Goal: Task Accomplishment & Management: Use online tool/utility

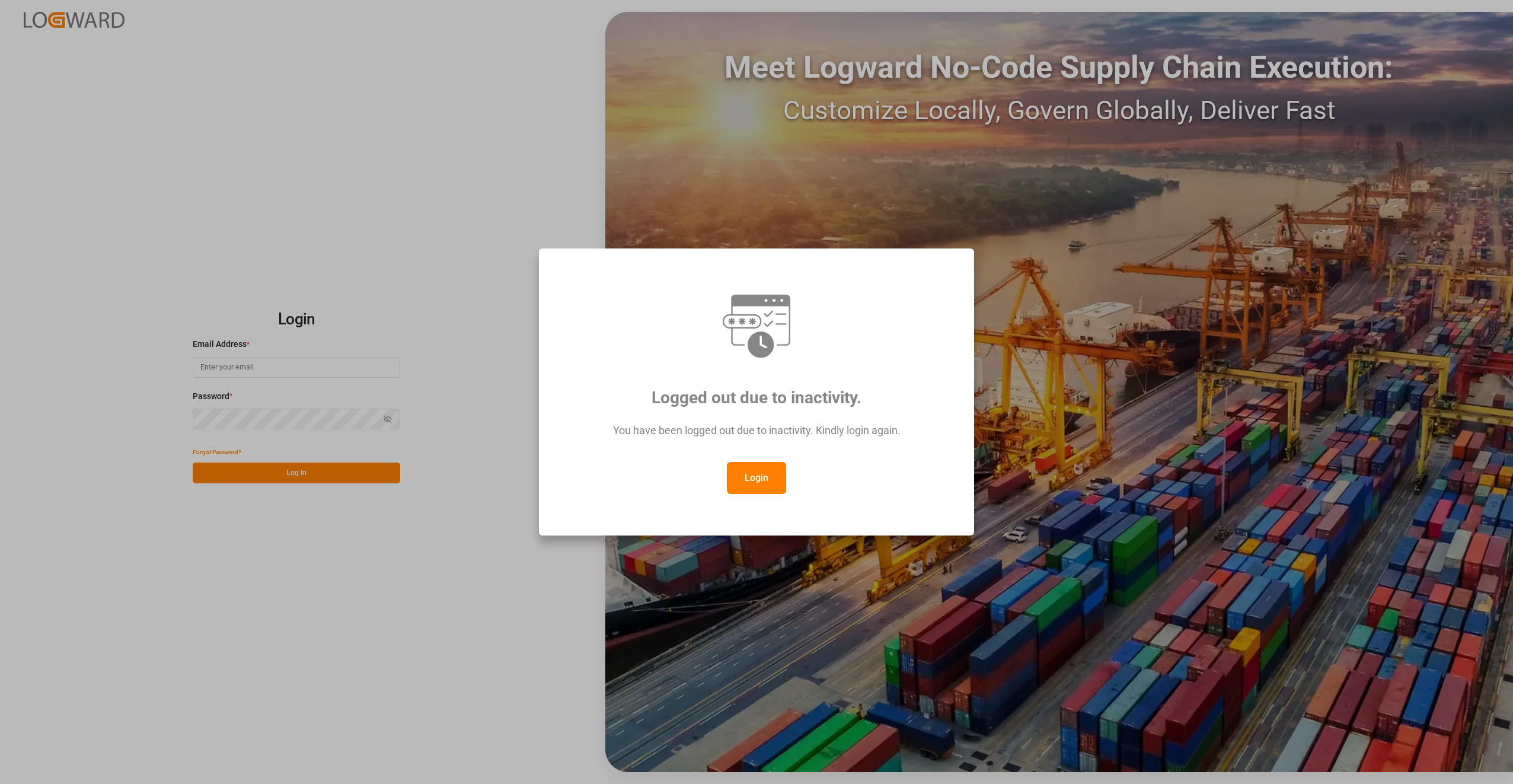
type input "[PERSON_NAME][EMAIL_ADDRESS][DOMAIN_NAME]"
click at [760, 477] on button "Login" at bounding box center [757, 478] width 59 height 32
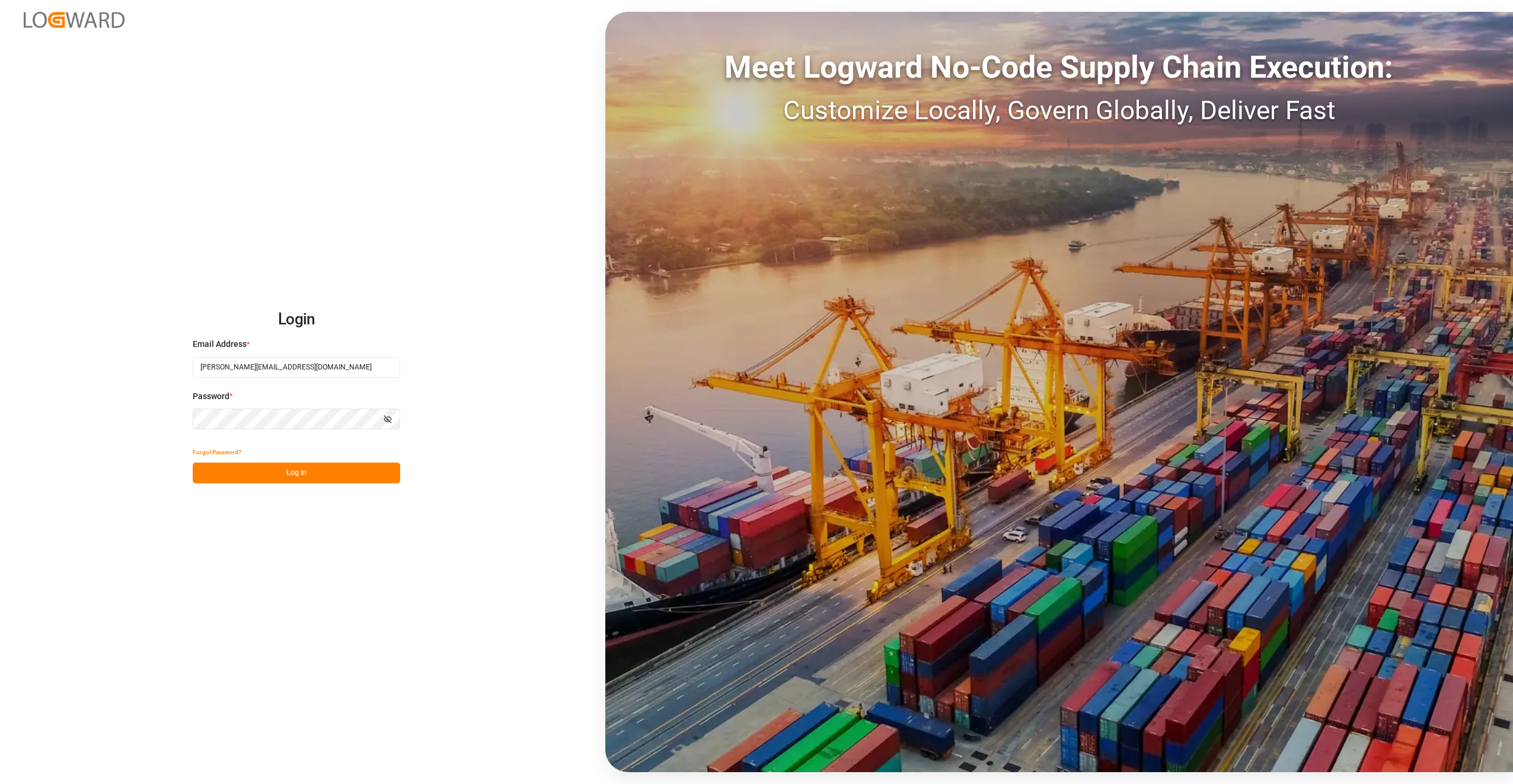
click at [303, 468] on button "Log In" at bounding box center [296, 473] width 207 height 21
